Goal: Navigation & Orientation: Find specific page/section

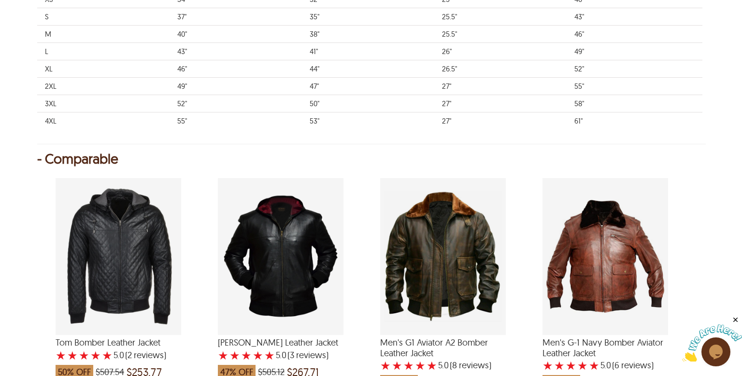
scroll to position [1763, 0]
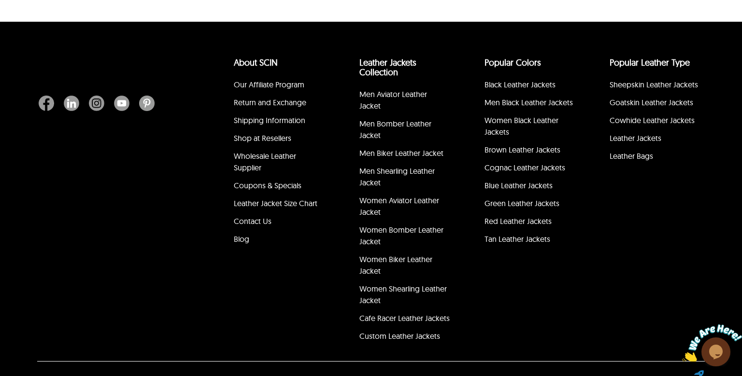
click at [247, 270] on div "About SCIN Our Affiliate Program Return and Exchange Shipping Information Shop …" at bounding box center [266, 199] width 125 height 296
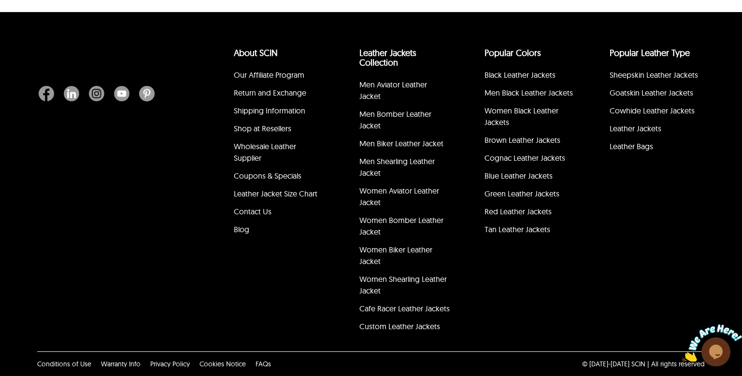
click at [247, 270] on div "About SCIN Our Affiliate Program Return and Exchange Shipping Information Shop …" at bounding box center [266, 189] width 125 height 296
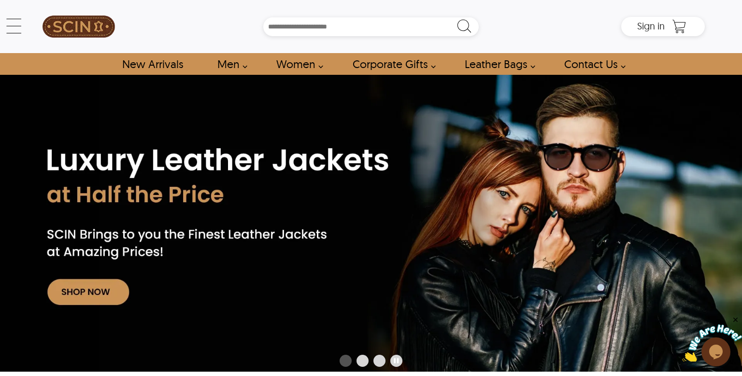
click at [9, 12] on div "← Menu New Arrivals Men Leather Jackets Aviator Leather Jackets Bomber Leather …" at bounding box center [371, 37] width 742 height 75
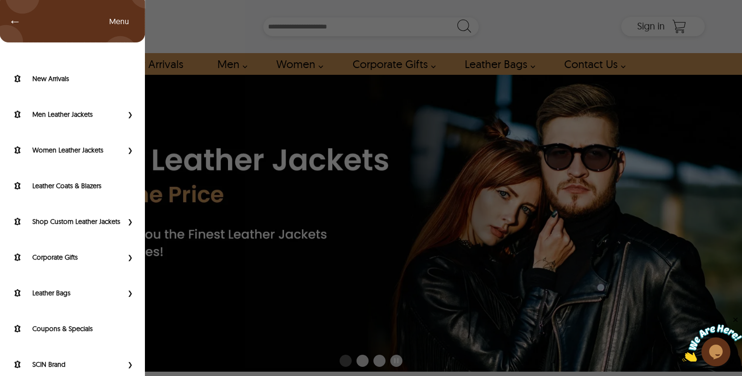
click at [37, 19] on div "← Menu New Arrivals Men Leather Jackets Aviator Leather Jackets Bomber Leather …" at bounding box center [370, 26] width 667 height 53
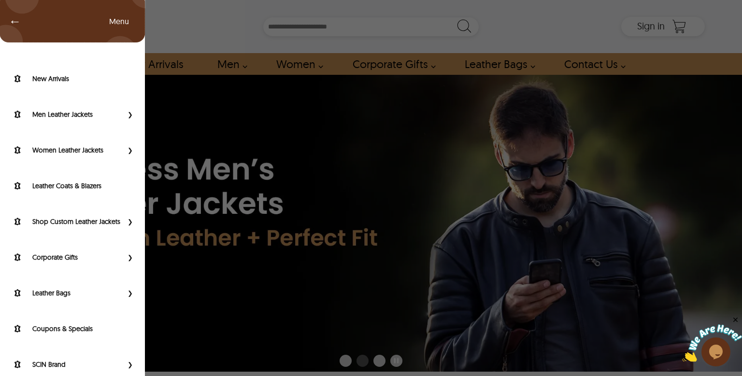
scroll to position [48, 0]
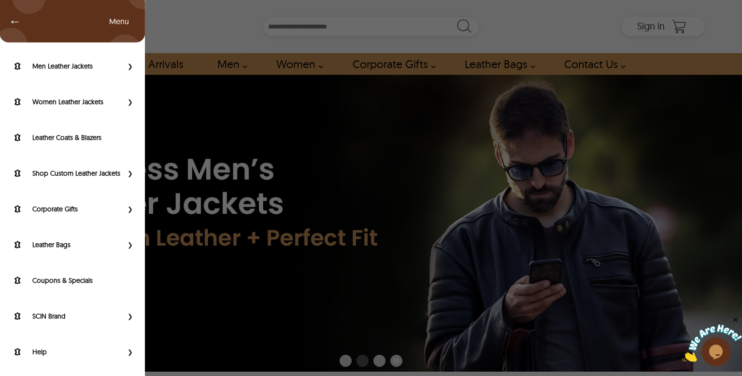
click at [126, 349] on span "Primary Side Menu" at bounding box center [129, 352] width 13 height 10
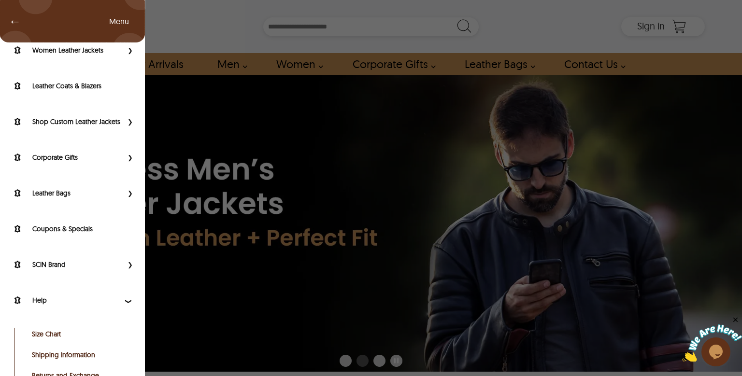
scroll to position [138, 0]
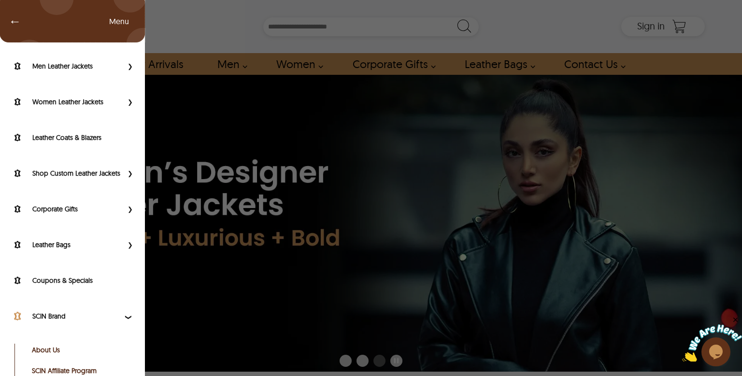
click at [122, 229] on div "New Arrivals Men Leather Jackets Aviator Leather Jackets Bomber Leather Jackets…" at bounding box center [72, 228] width 145 height 426
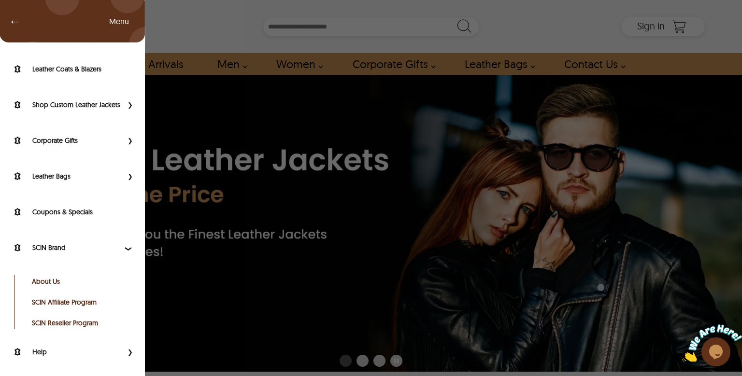
click at [51, 281] on link "About Us" at bounding box center [80, 282] width 97 height 10
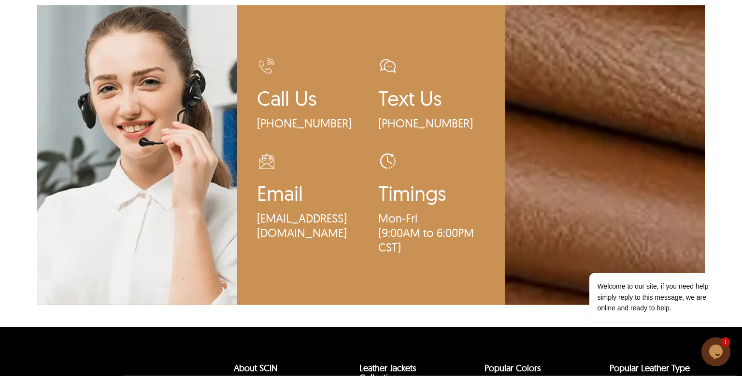
scroll to position [2629, 0]
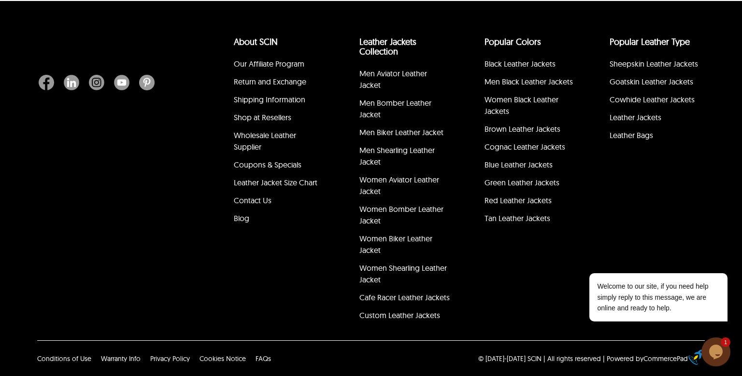
scroll to position [382, 0]
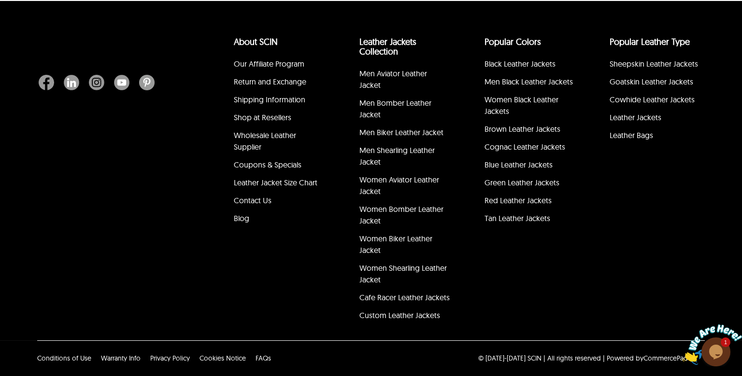
scroll to position [4359, 0]
click at [90, 90] on img "Instagram" at bounding box center [96, 82] width 15 height 15
